Goal: Information Seeking & Learning: Learn about a topic

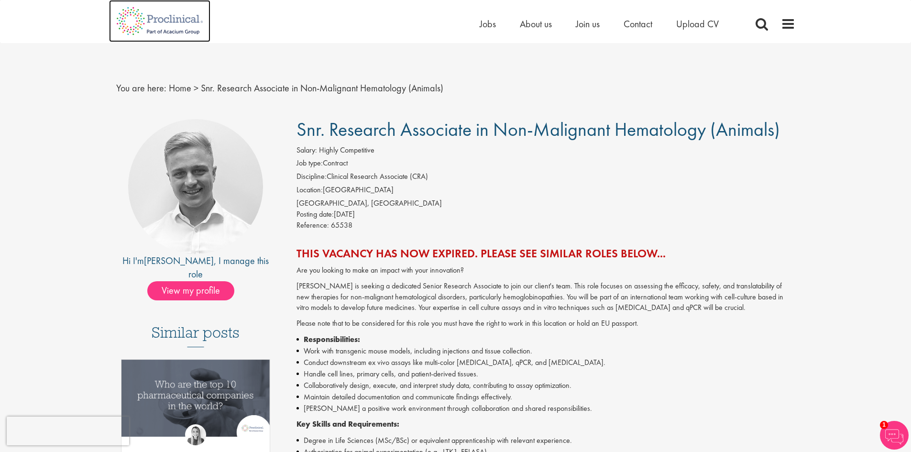
click at [191, 29] on img at bounding box center [159, 21] width 101 height 42
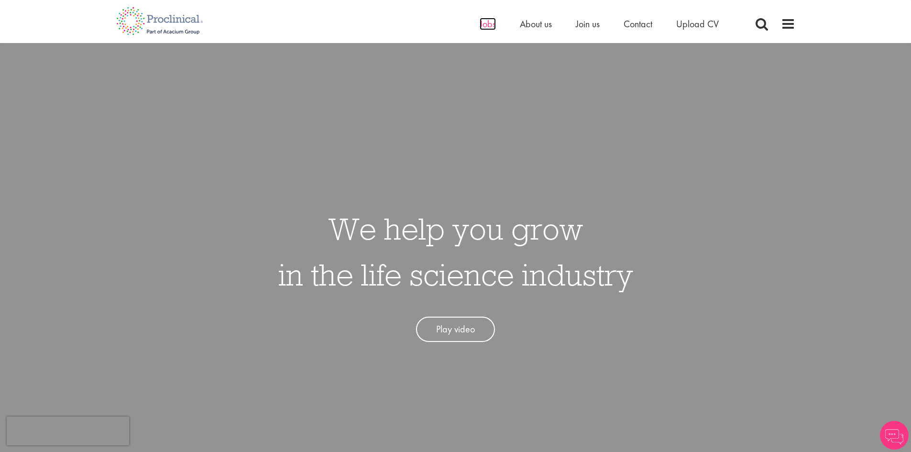
click at [487, 25] on span "Jobs" at bounding box center [488, 24] width 16 height 12
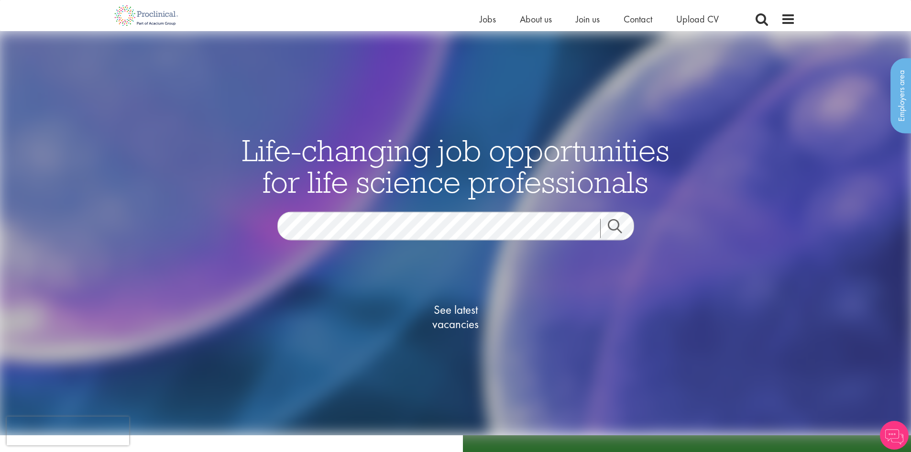
scroll to position [191, 0]
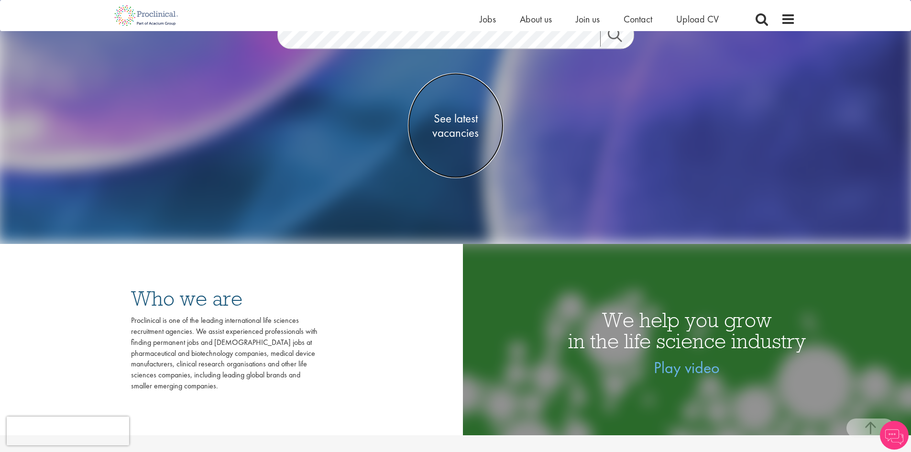
click at [455, 116] on span "See latest vacancies" at bounding box center [456, 125] width 96 height 29
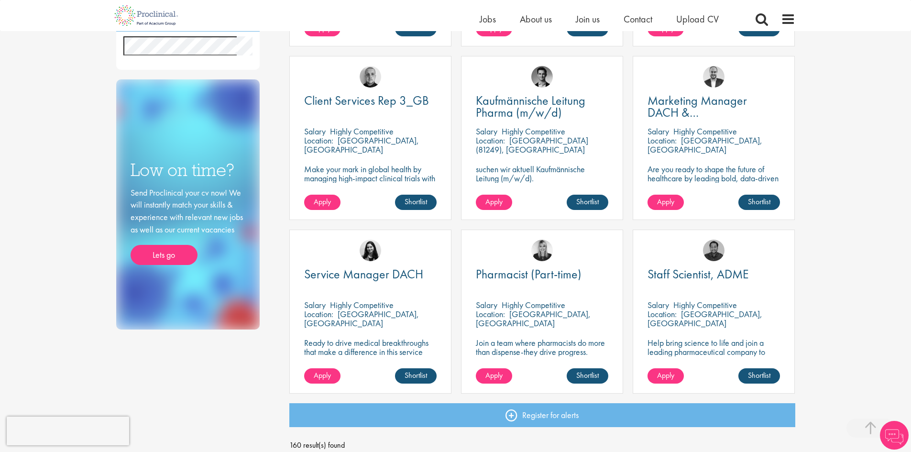
scroll to position [622, 0]
